Goal: Navigation & Orientation: Find specific page/section

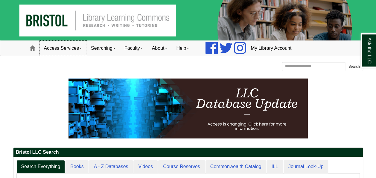
click at [82, 49] on link "Access Services" at bounding box center [62, 48] width 47 height 15
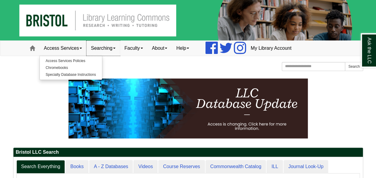
click at [111, 48] on link "Searching" at bounding box center [102, 48] width 33 height 15
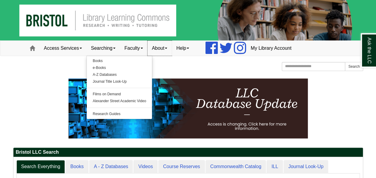
click at [167, 47] on link "About" at bounding box center [159, 48] width 25 height 15
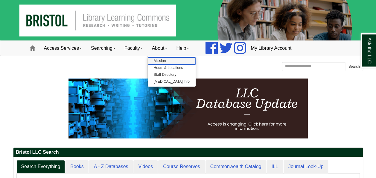
click at [162, 59] on link "Mission" at bounding box center [172, 60] width 48 height 7
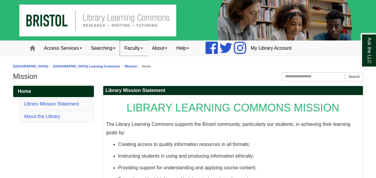
click at [144, 47] on link "Faculty" at bounding box center [134, 48] width 28 height 15
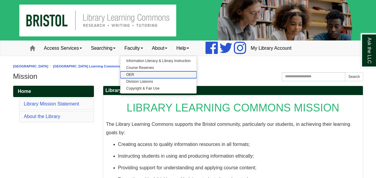
click at [135, 75] on link "OER" at bounding box center [158, 74] width 76 height 7
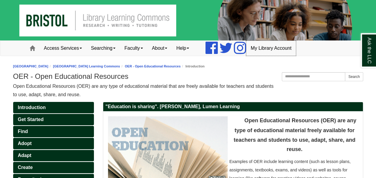
click at [283, 48] on link "My Library Account" at bounding box center [271, 48] width 50 height 15
